Goal: Find specific page/section: Find specific page/section

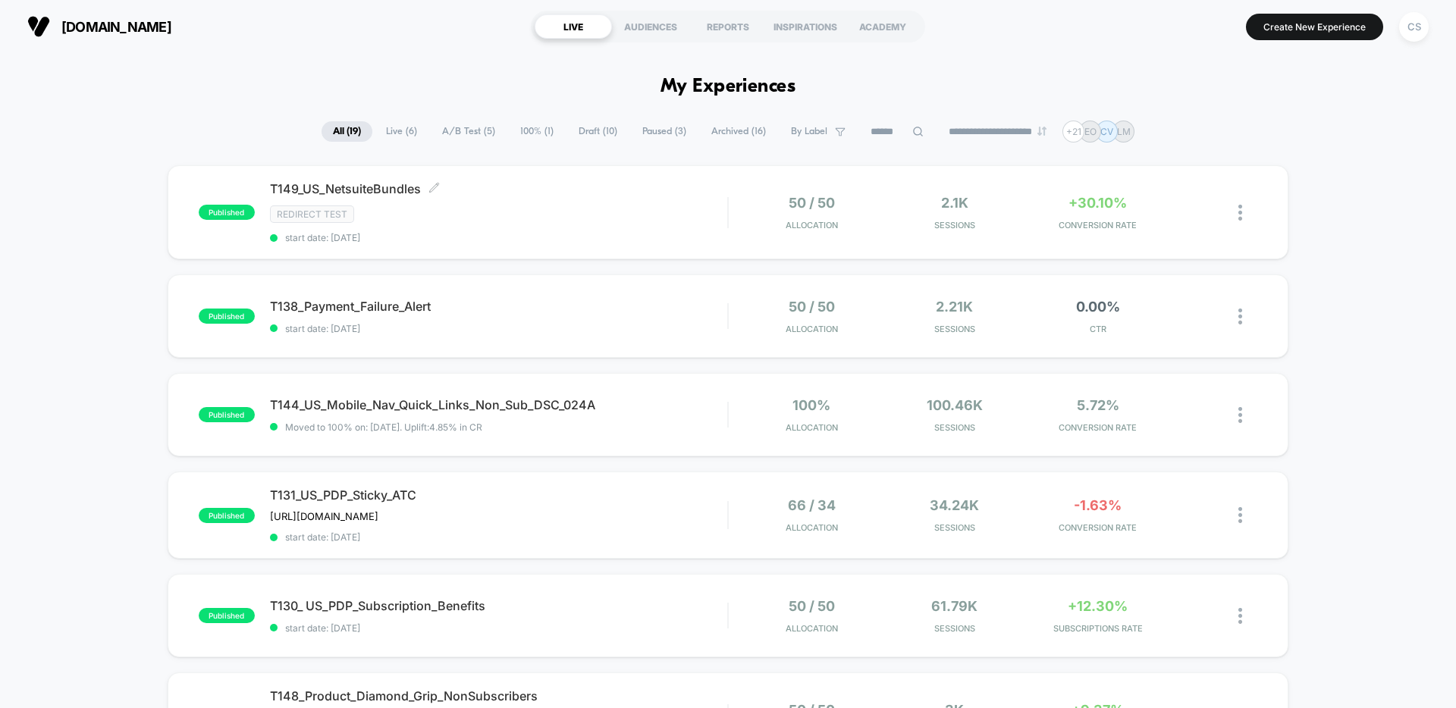
click at [601, 205] on div "Redirect Test" at bounding box center [498, 213] width 457 height 17
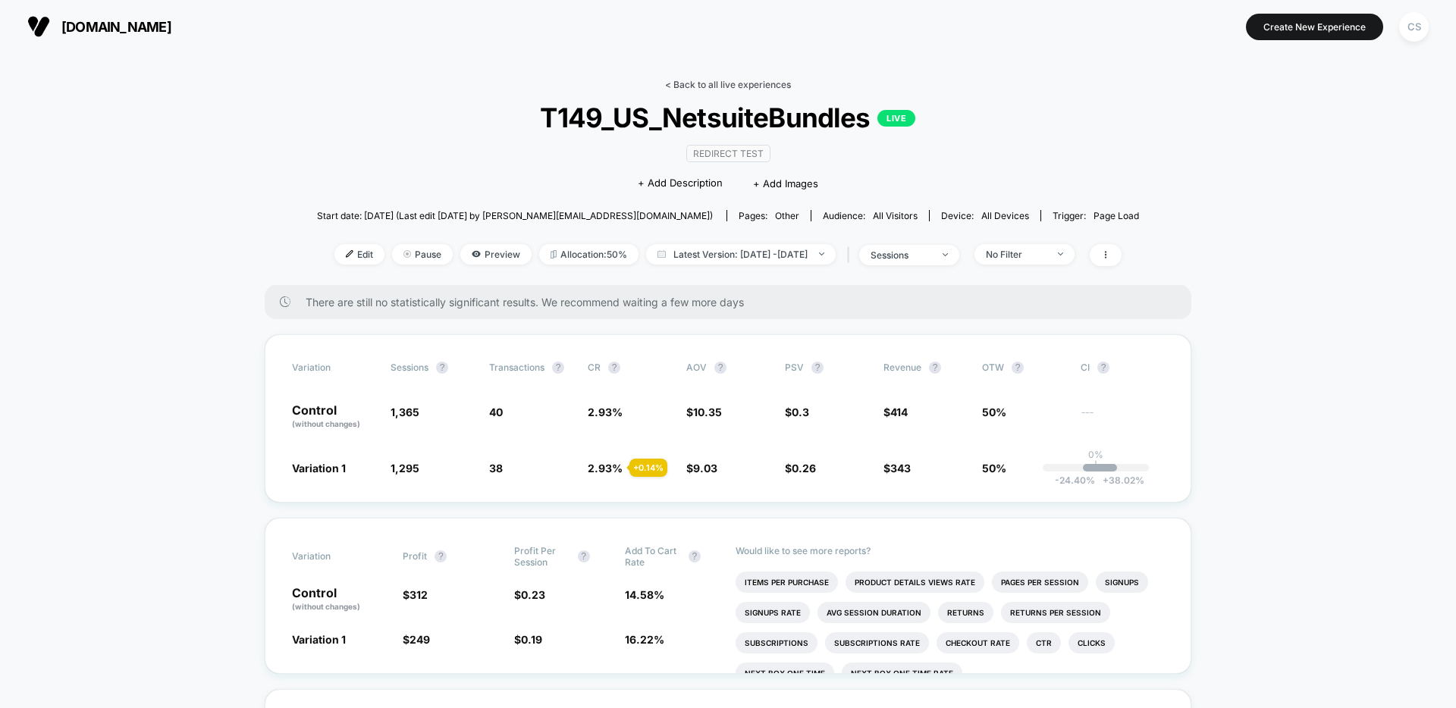
click at [728, 86] on link "< Back to all live experiences" at bounding box center [728, 84] width 126 height 11
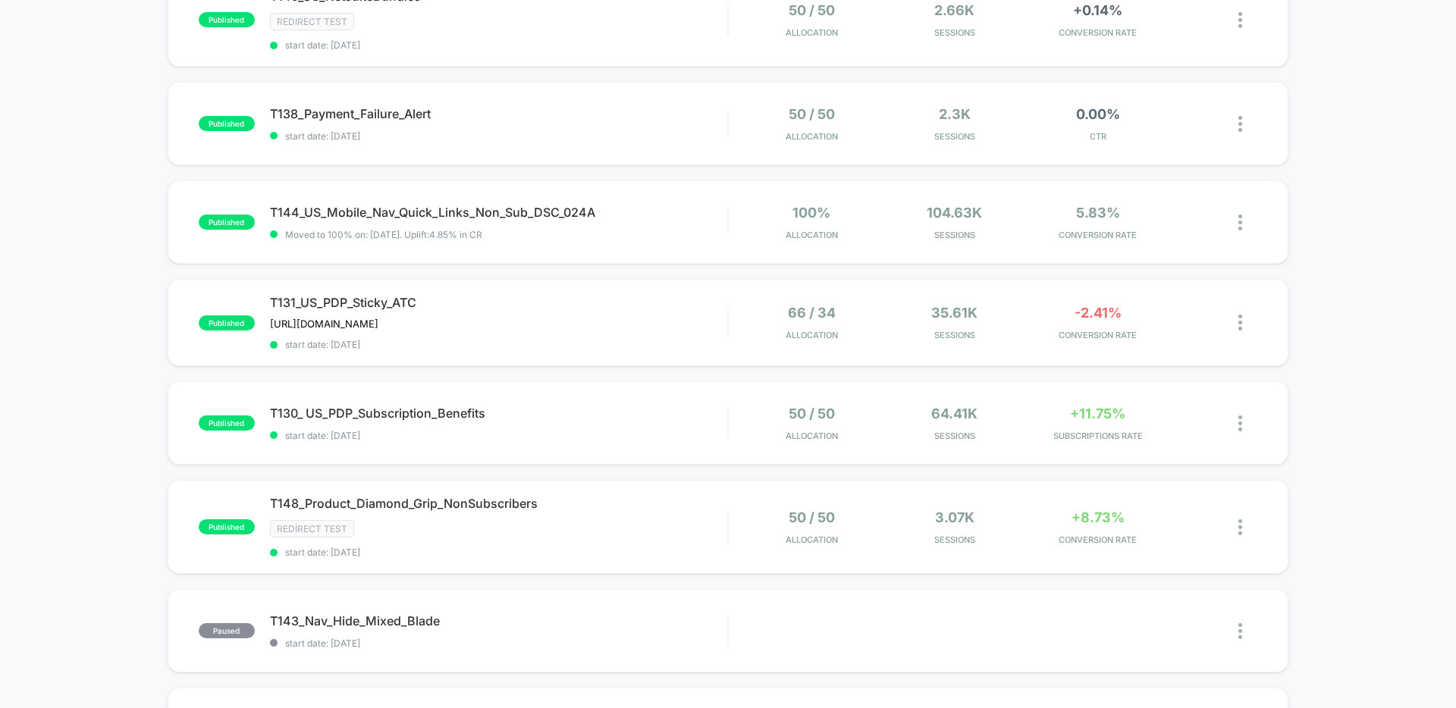
scroll to position [202, 0]
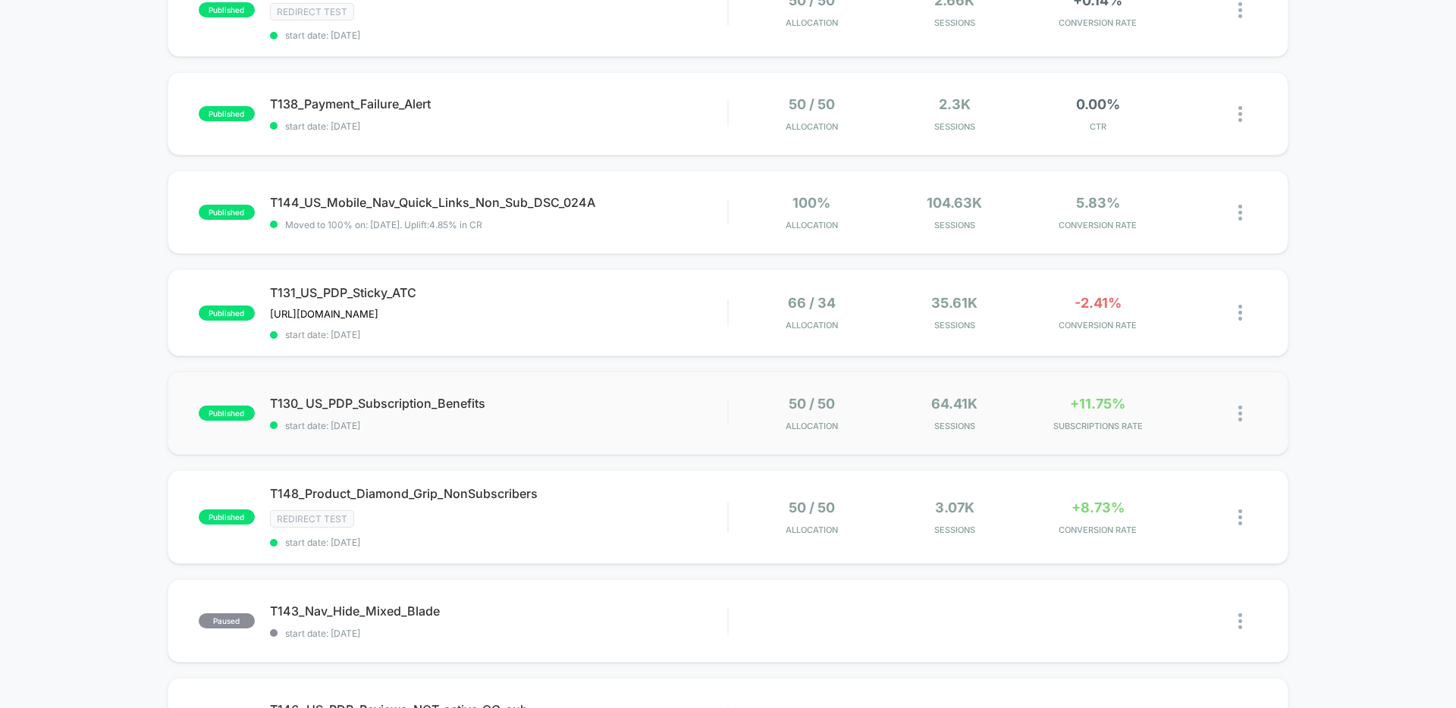
click at [644, 389] on div "published T130_ US_PDP_Subscription_Benefits start date: [DATE] 50 / 50 Allocat…" at bounding box center [728, 413] width 1121 height 83
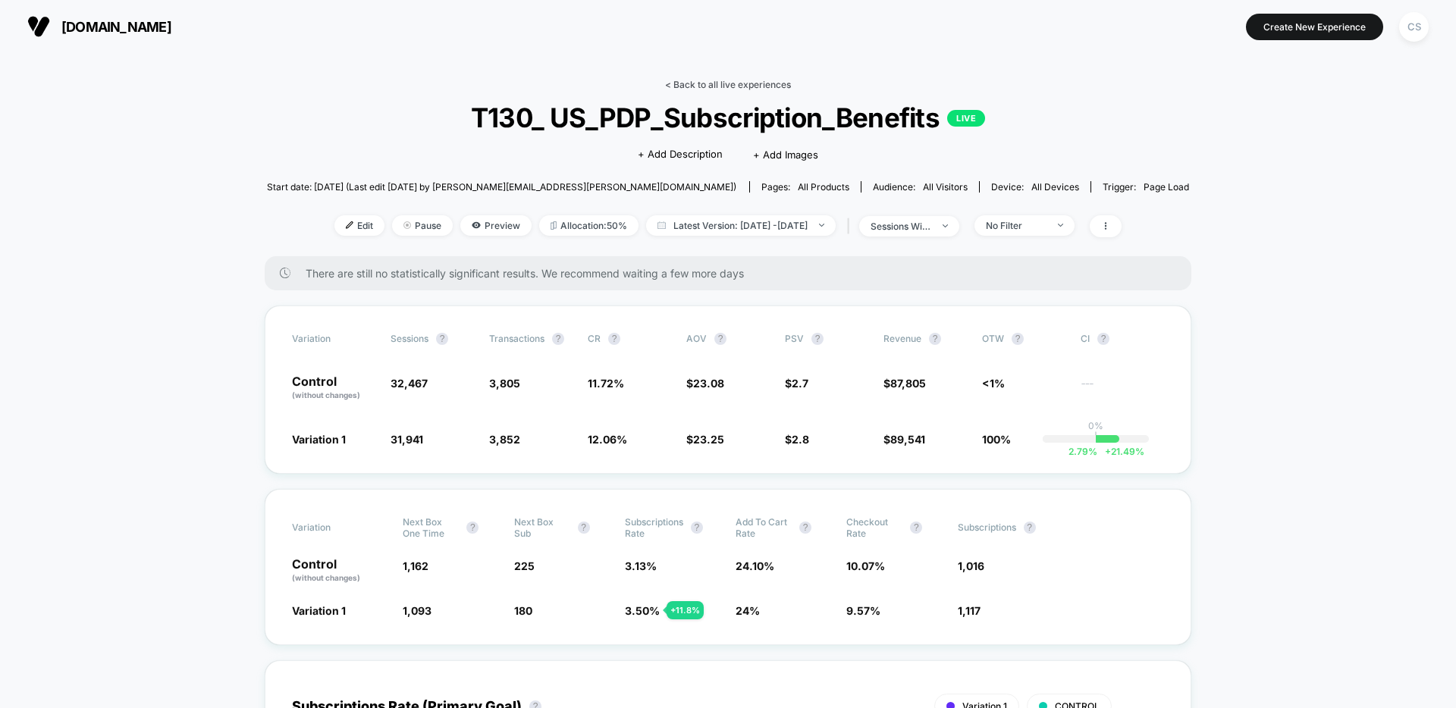
click at [711, 86] on link "< Back to all live experiences" at bounding box center [728, 84] width 126 height 11
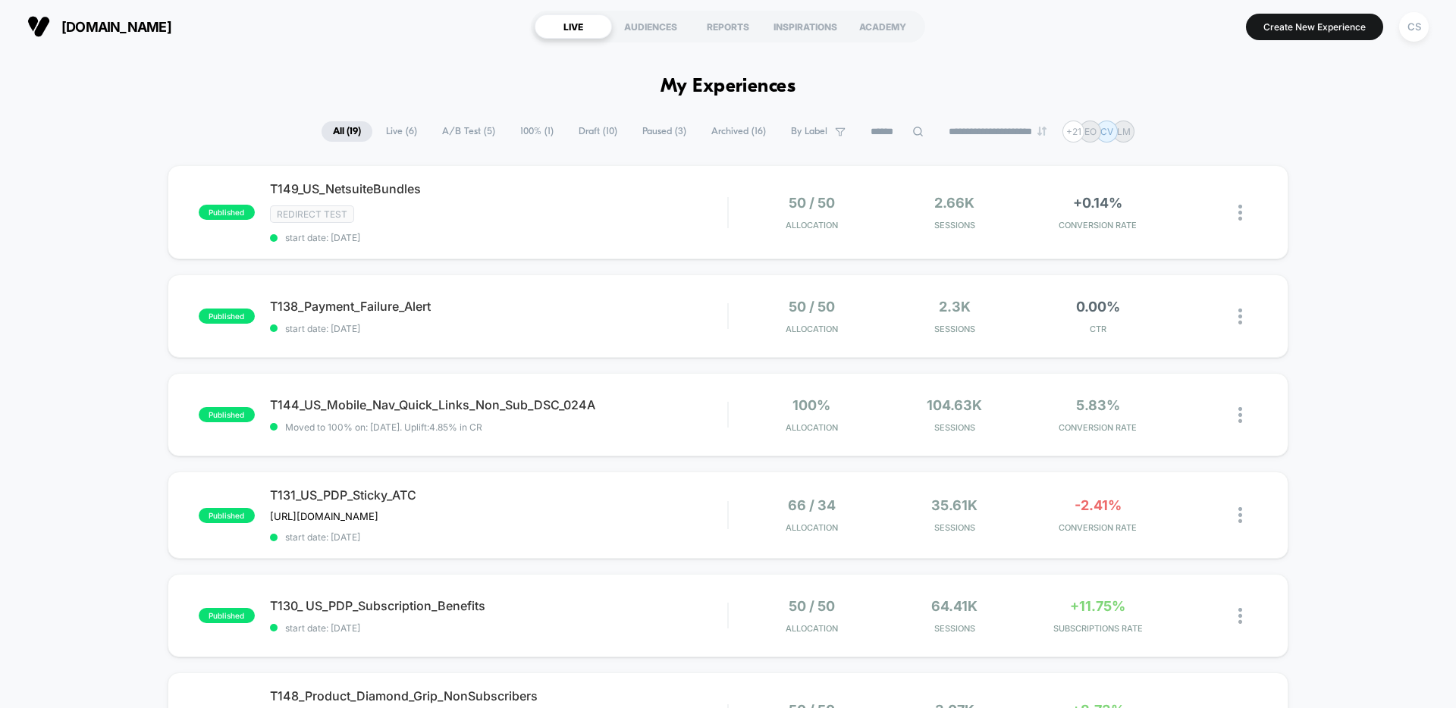
click at [395, 131] on span "Live ( 6 )" at bounding box center [402, 131] width 54 height 20
